Goal: Task Accomplishment & Management: Manage account settings

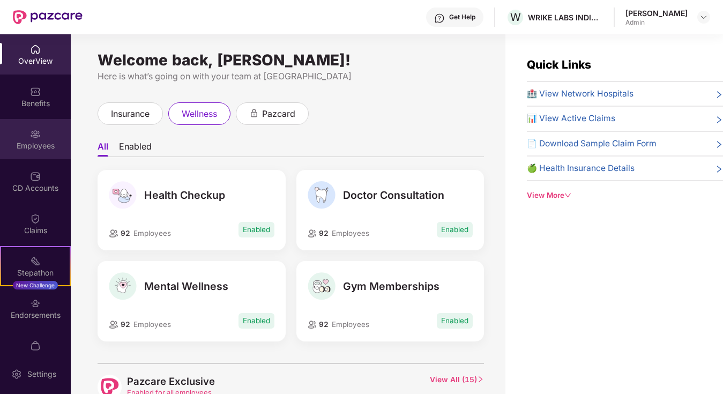
click at [39, 142] on div "Employees" at bounding box center [35, 145] width 71 height 11
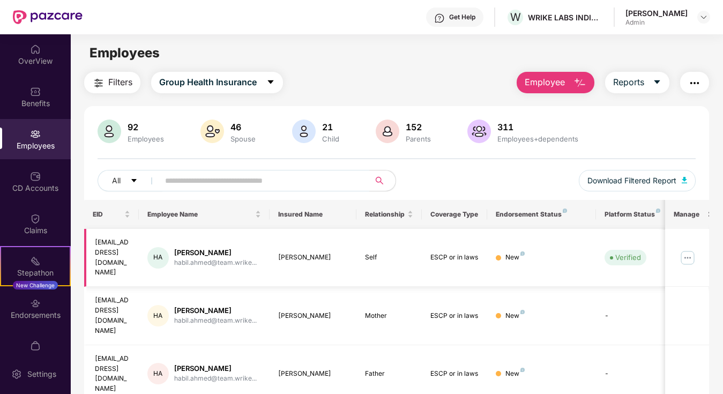
click at [698, 249] on td at bounding box center [686, 258] width 43 height 58
click at [692, 249] on img at bounding box center [687, 257] width 17 height 17
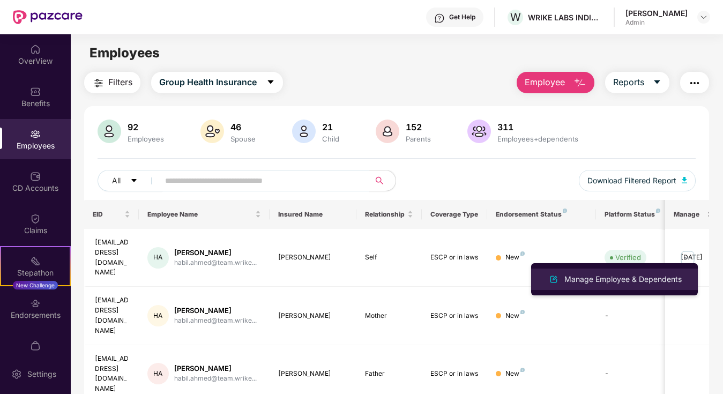
click at [643, 279] on div "Manage Employee & Dependents" at bounding box center [623, 279] width 122 height 12
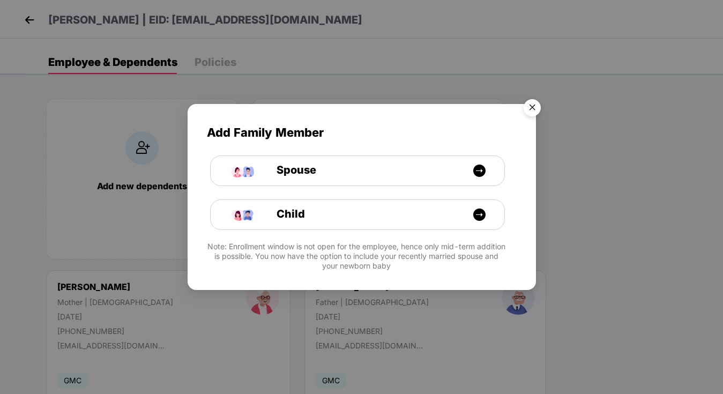
click at [531, 103] on img "Close" at bounding box center [532, 109] width 30 height 30
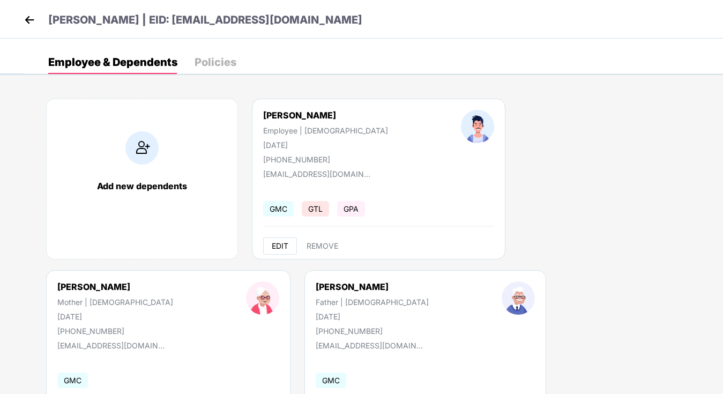
click at [281, 244] on span "EDIT" at bounding box center [280, 246] width 17 height 9
select select "****"
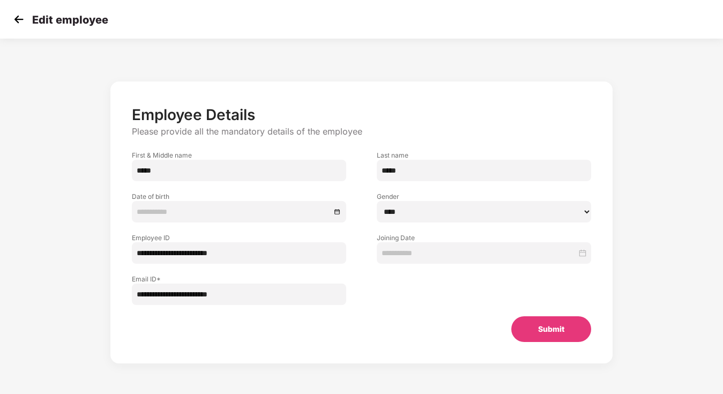
type input "**********"
drag, startPoint x: 254, startPoint y: 253, endPoint x: 107, endPoint y: 253, distance: 147.9
click at [107, 253] on div "**********" at bounding box center [361, 233] width 602 height 314
paste input "******"
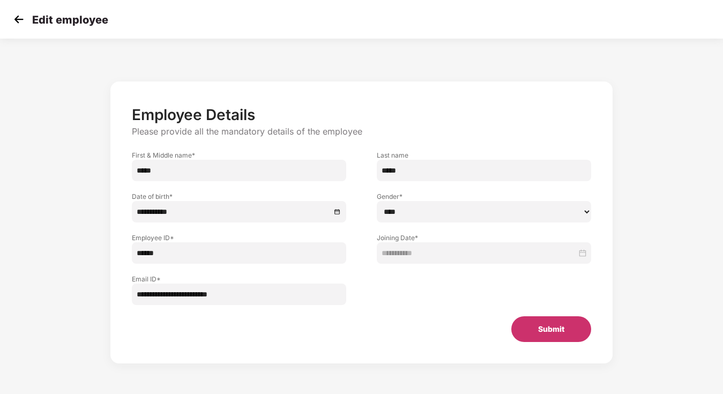
type input "******"
click at [544, 331] on button "Submit" at bounding box center [551, 329] width 80 height 26
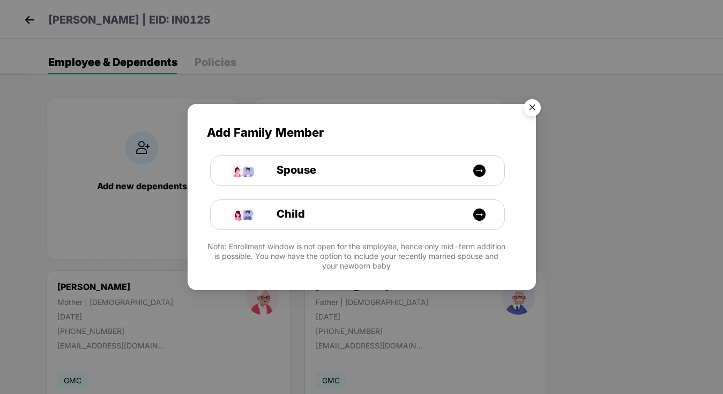
click at [533, 109] on img "Close" at bounding box center [532, 109] width 30 height 30
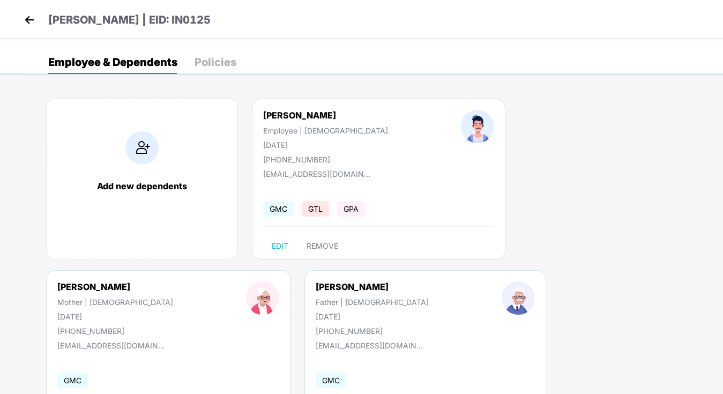
select select "******"
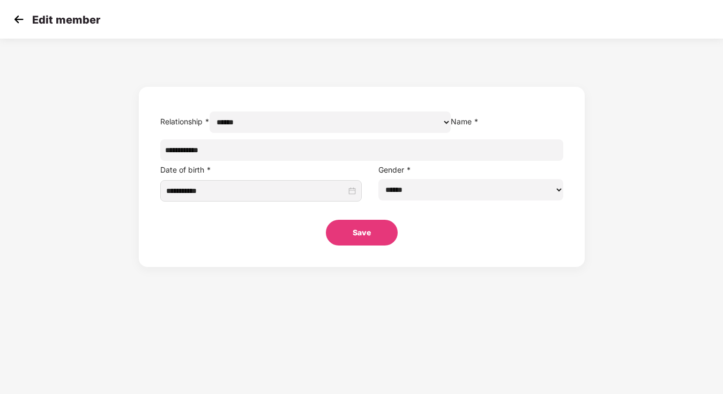
click at [14, 21] on img at bounding box center [19, 19] width 16 height 16
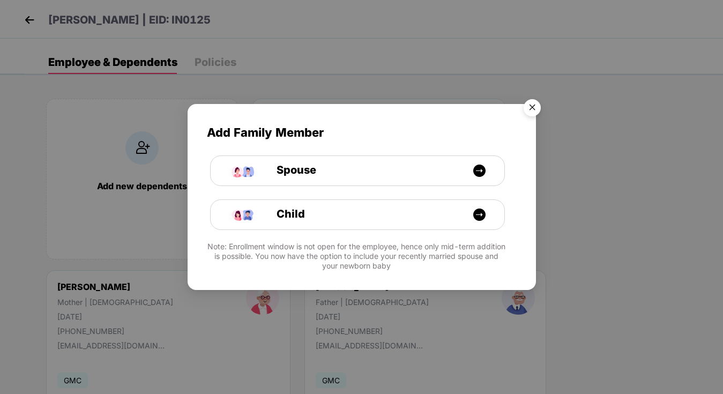
click at [535, 107] on img "Close" at bounding box center [532, 109] width 30 height 30
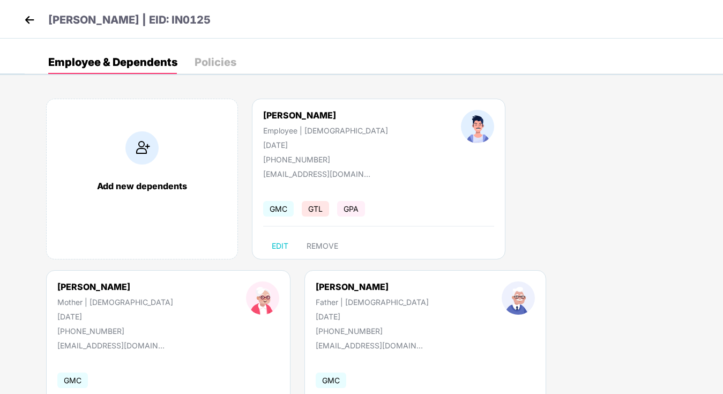
click at [25, 20] on img at bounding box center [29, 20] width 16 height 16
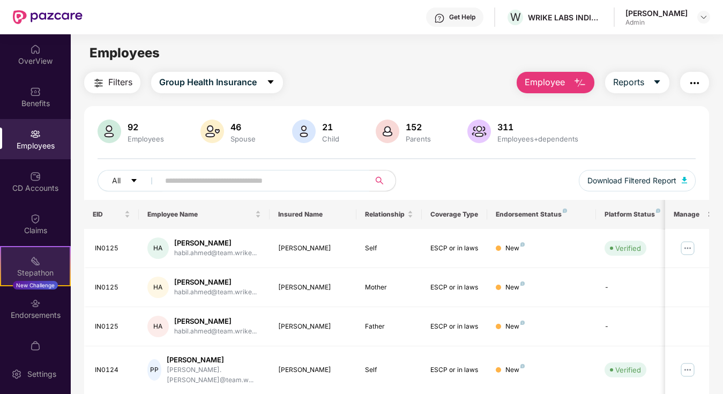
scroll to position [19, 0]
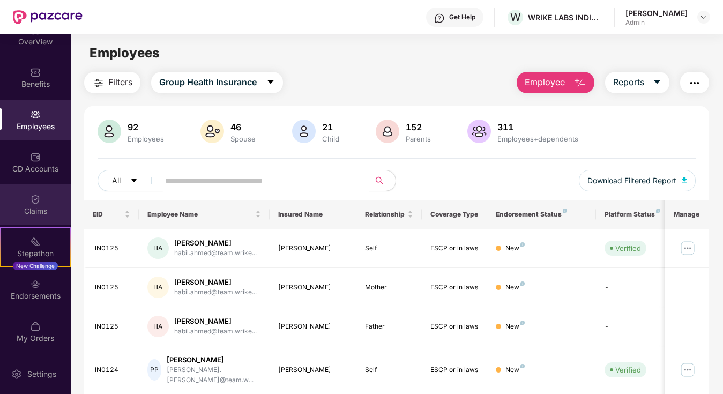
click at [38, 216] on div "Claims" at bounding box center [35, 211] width 71 height 11
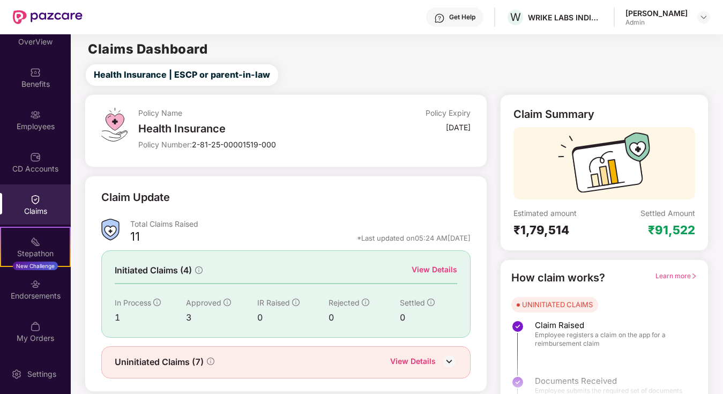
scroll to position [26, 0]
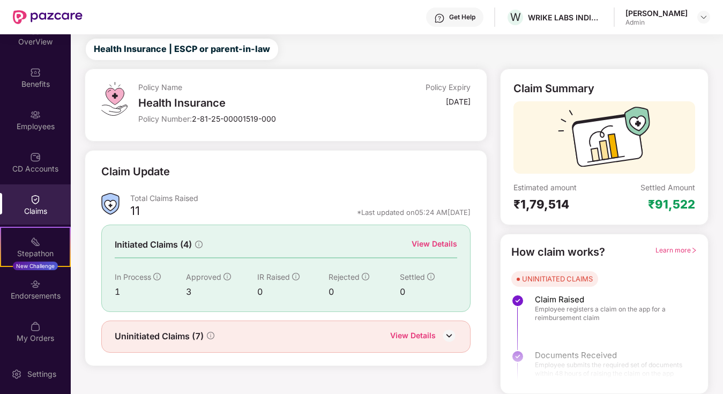
click at [423, 242] on div "View Details" at bounding box center [434, 244] width 46 height 12
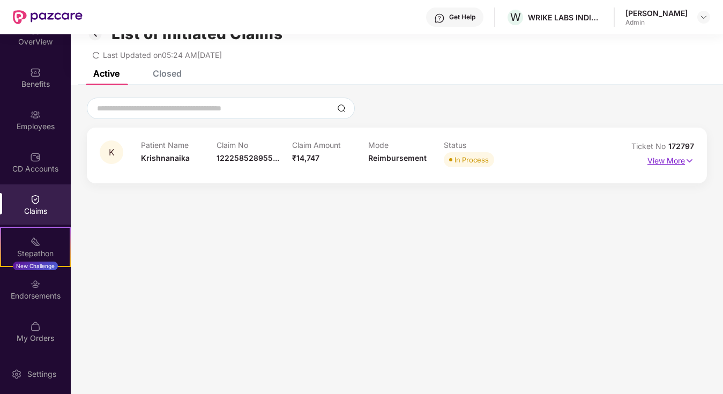
click at [670, 160] on p "View More" at bounding box center [670, 159] width 47 height 14
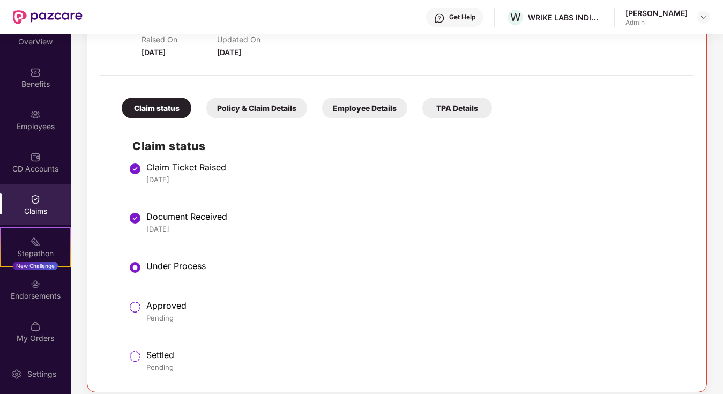
scroll to position [181, 0]
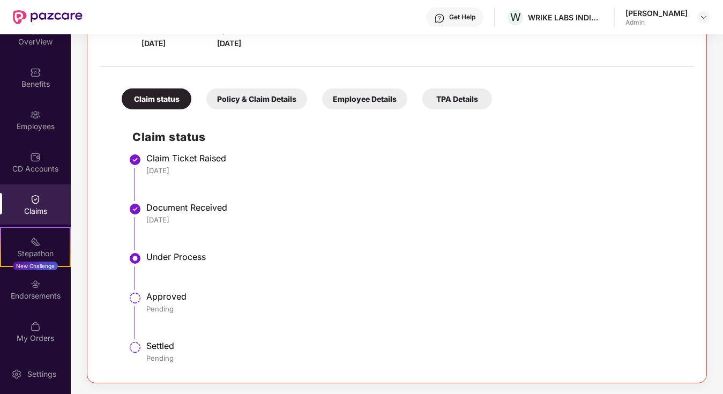
click at [358, 103] on div "Employee Details" at bounding box center [364, 98] width 85 height 21
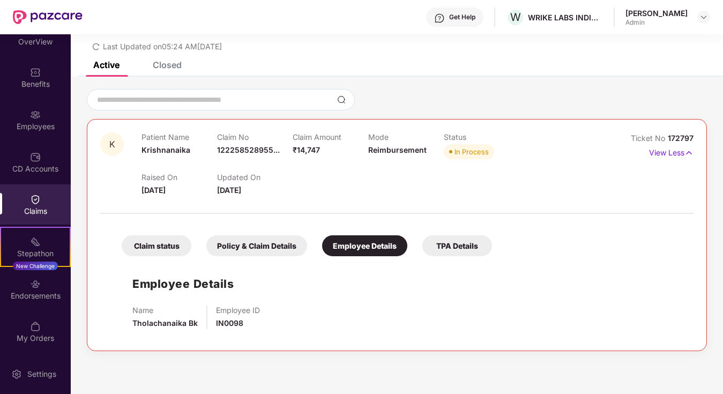
click at [161, 242] on div "Claim status" at bounding box center [157, 245] width 70 height 21
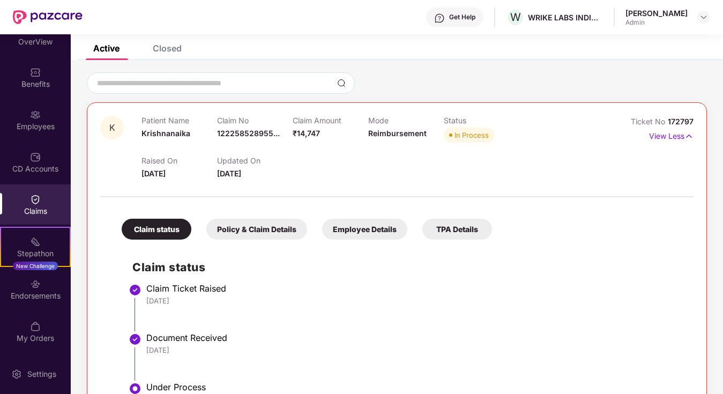
scroll to position [0, 0]
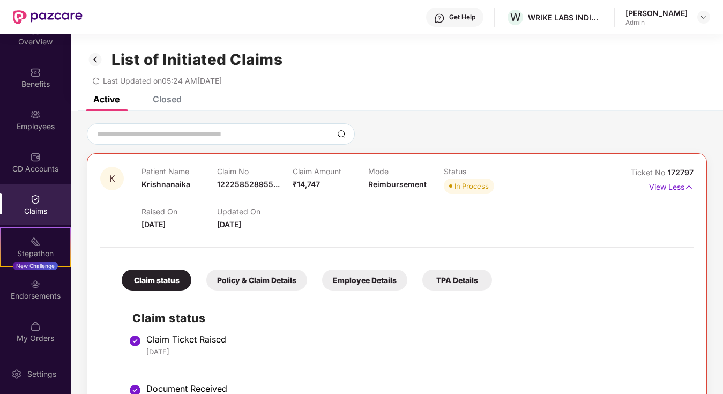
click at [94, 61] on img at bounding box center [95, 59] width 17 height 18
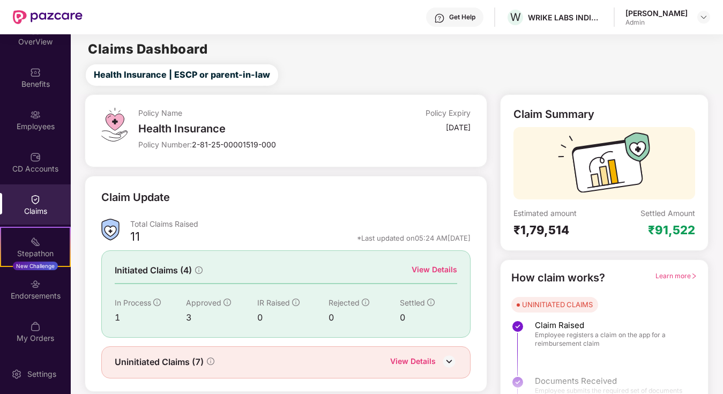
scroll to position [26, 0]
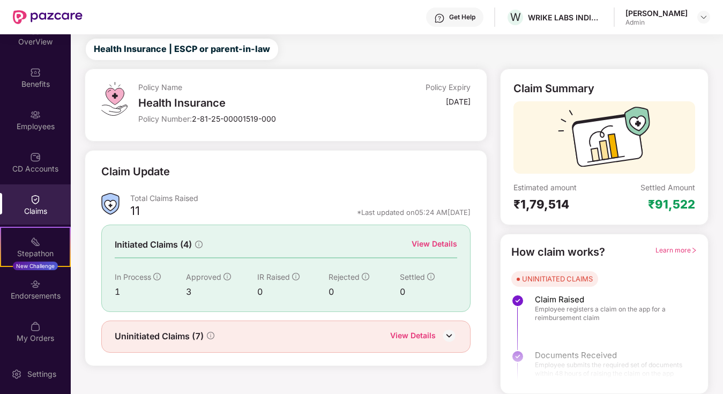
click at [428, 335] on div "View Details" at bounding box center [413, 337] width 46 height 14
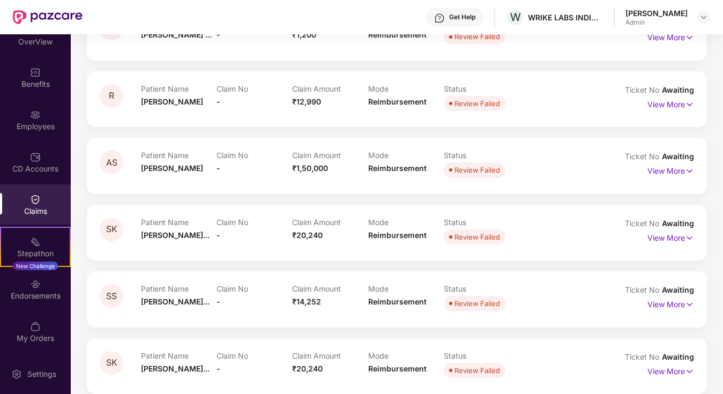
scroll to position [229, 0]
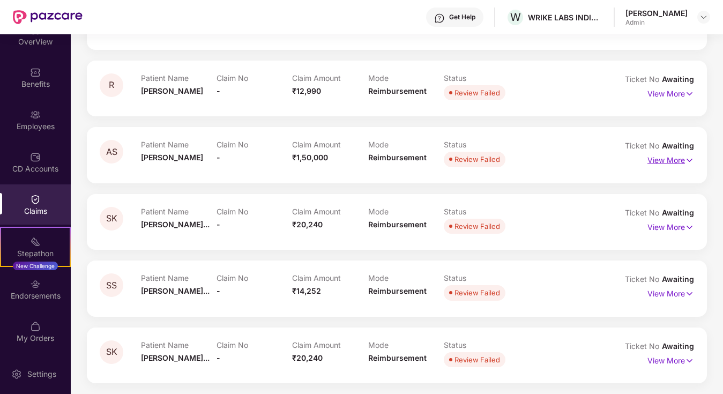
click at [687, 159] on img at bounding box center [689, 160] width 9 height 12
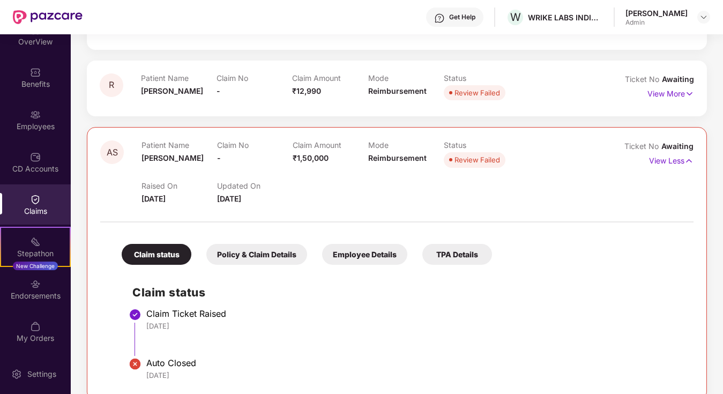
click at [377, 258] on div "Employee Details" at bounding box center [364, 254] width 85 height 21
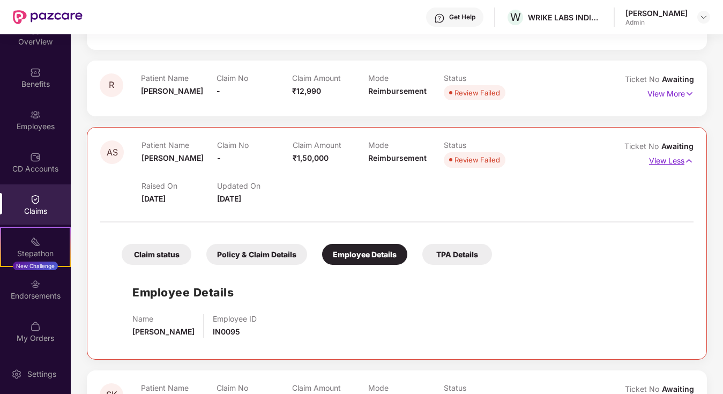
click at [684, 160] on img at bounding box center [688, 161] width 9 height 12
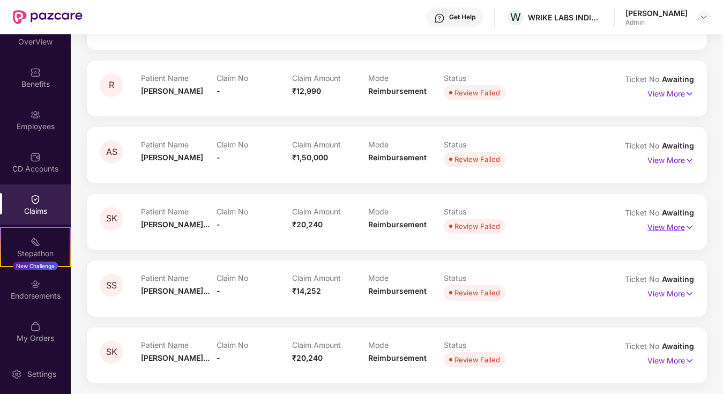
click at [686, 227] on img at bounding box center [689, 227] width 9 height 12
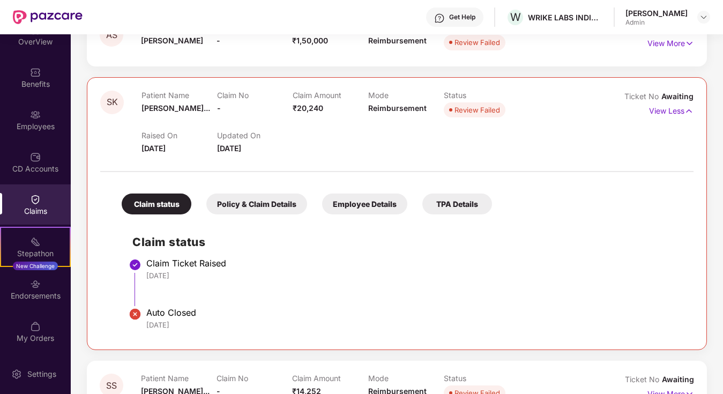
scroll to position [281, 0]
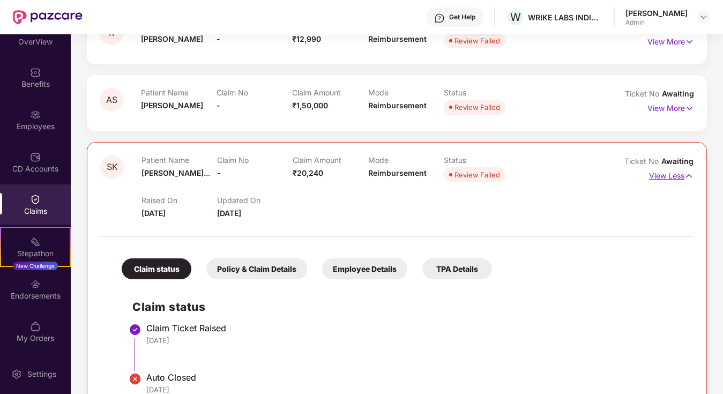
click at [688, 175] on img at bounding box center [688, 176] width 9 height 12
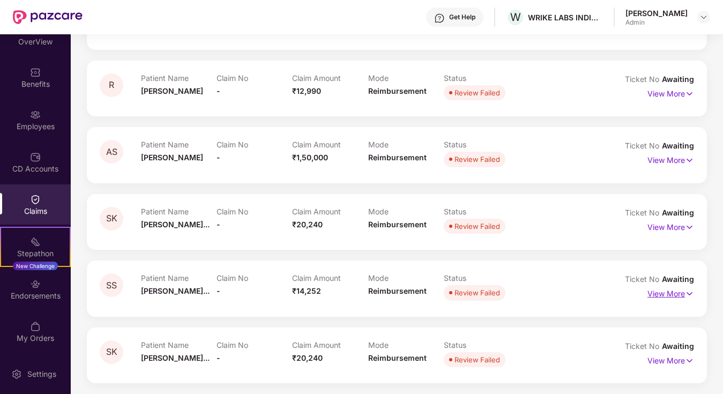
click at [689, 295] on img at bounding box center [689, 294] width 9 height 12
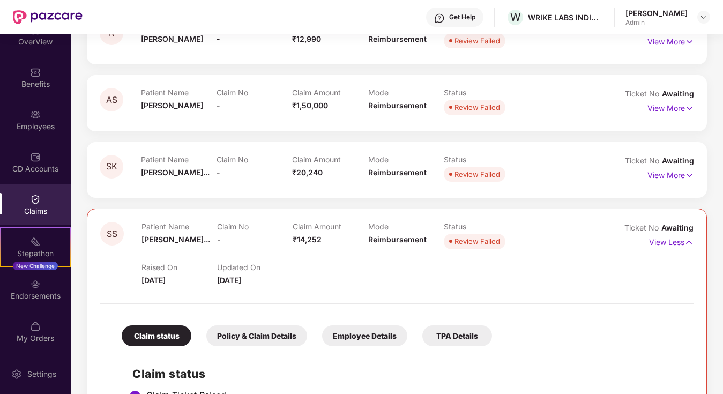
click at [680, 174] on p "View More" at bounding box center [670, 174] width 47 height 14
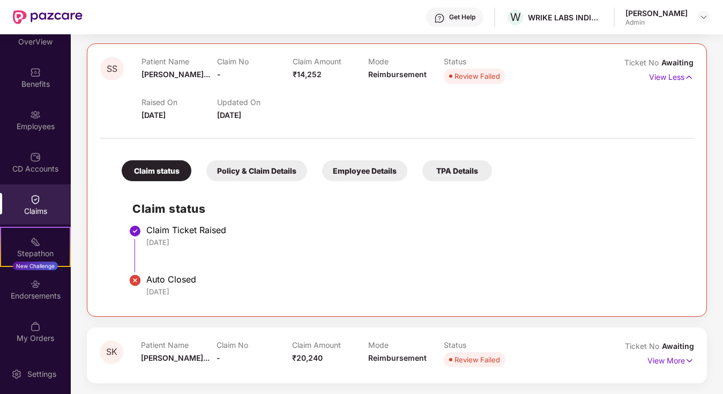
scroll to position [0, 0]
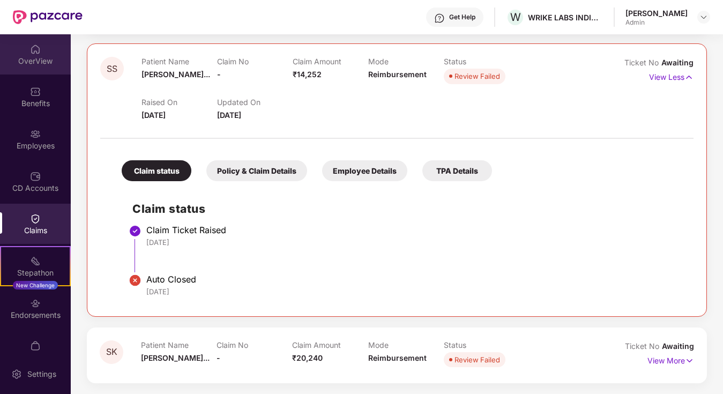
click at [42, 47] on div "OverView" at bounding box center [35, 54] width 71 height 40
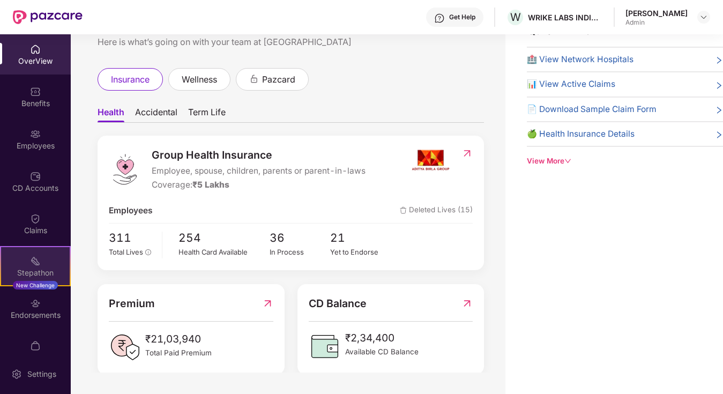
scroll to position [19, 0]
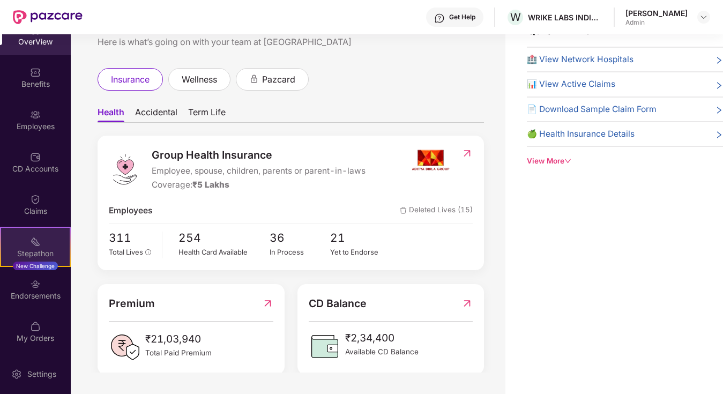
click at [33, 254] on div "Stepathon" at bounding box center [35, 253] width 69 height 11
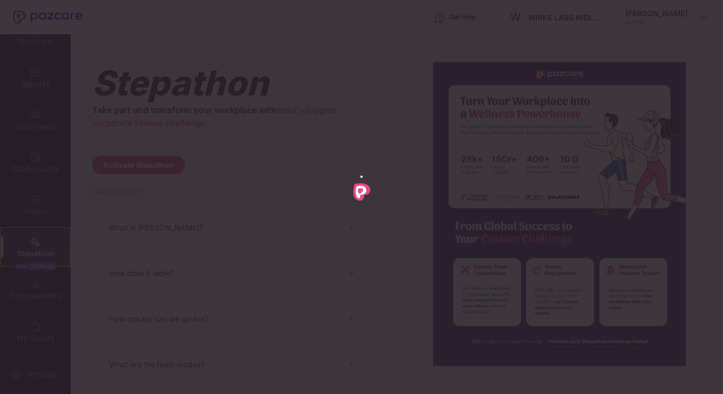
scroll to position [0, 0]
click at [33, 254] on div at bounding box center [361, 197] width 723 height 394
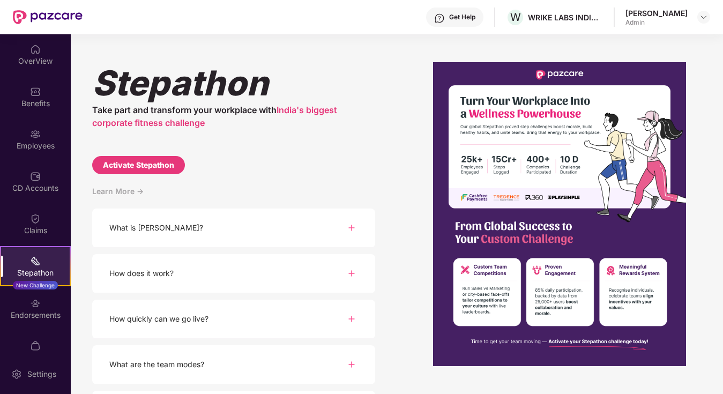
click at [306, 36] on div "[PERSON_NAME] Take part and transform your workplace with India's biggest corpo…" at bounding box center [397, 214] width 652 height 360
